Goal: Task Accomplishment & Management: Manage account settings

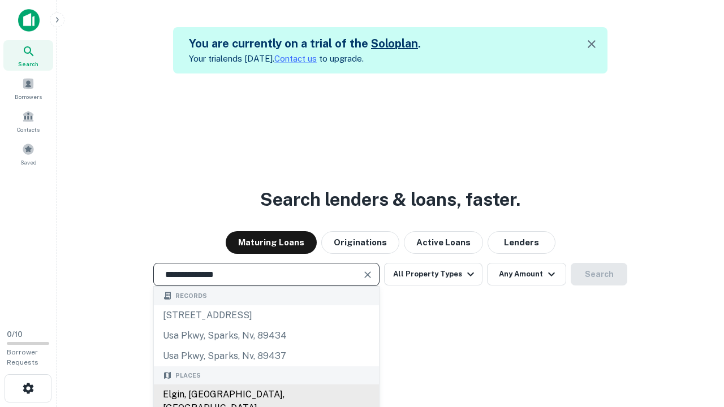
click at [266, 395] on div "Elgin, [GEOGRAPHIC_DATA], [GEOGRAPHIC_DATA]" at bounding box center [266, 401] width 225 height 34
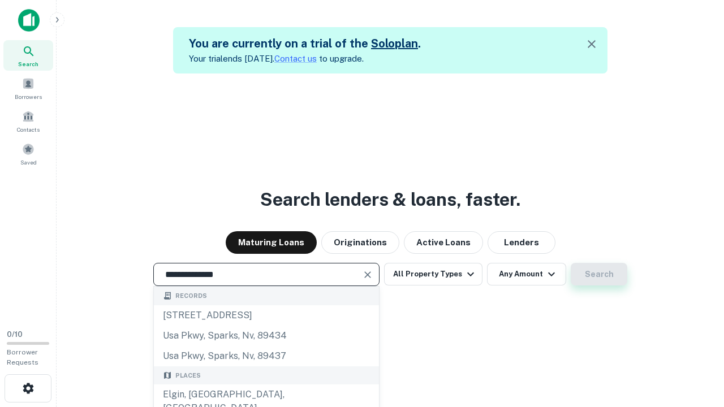
type input "**********"
click at [570, 263] on button "Search" at bounding box center [598, 274] width 57 height 23
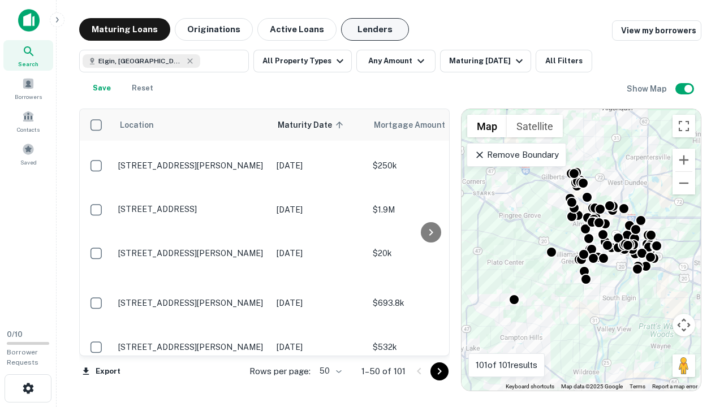
click at [375, 29] on button "Lenders" at bounding box center [375, 29] width 68 height 23
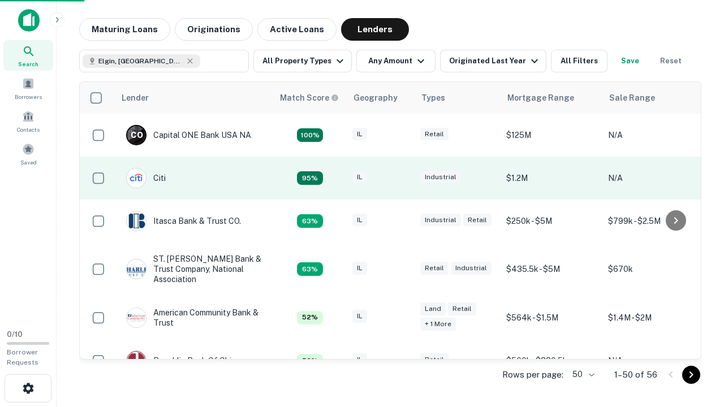
click at [401, 178] on div "IL" at bounding box center [380, 178] width 57 height 15
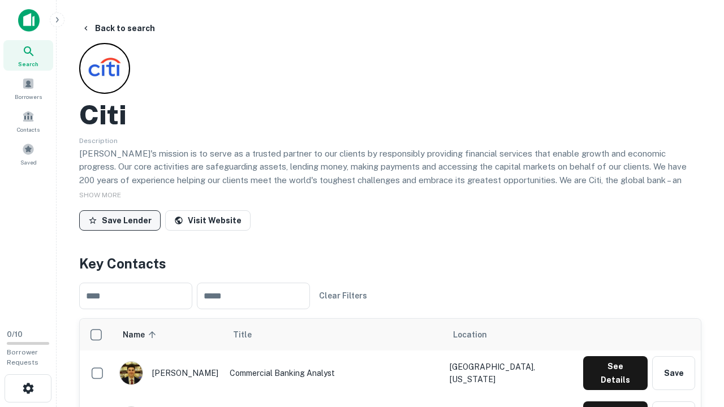
click at [120, 220] on button "Save Lender" at bounding box center [119, 220] width 81 height 20
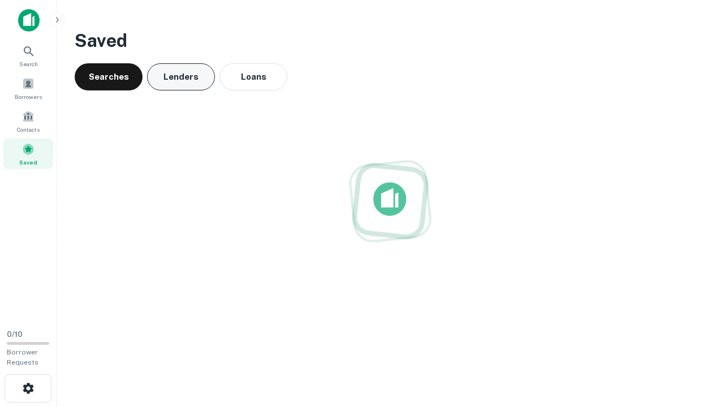
click at [181, 77] on button "Lenders" at bounding box center [181, 76] width 68 height 27
